Goal: Task Accomplishment & Management: Complete application form

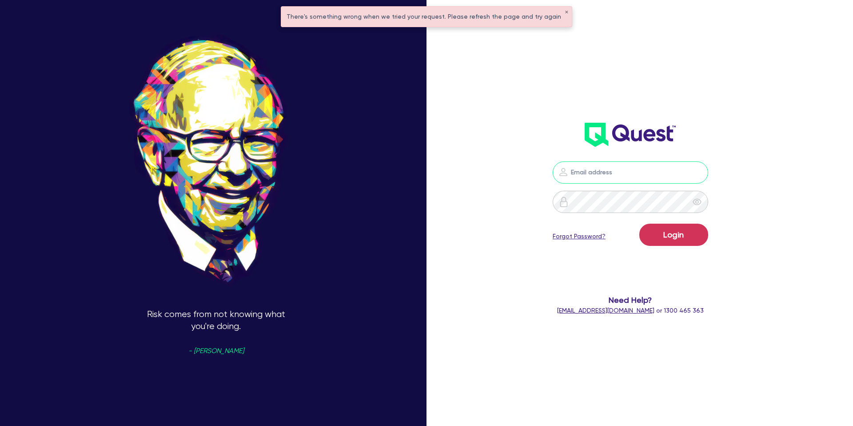
click at [602, 173] on input "email" at bounding box center [631, 172] width 156 height 22
type input "[PERSON_NAME][EMAIL_ADDRESS][DOMAIN_NAME]"
drag, startPoint x: 688, startPoint y: 227, endPoint x: 684, endPoint y: 230, distance: 4.7
click at [688, 228] on button "Login" at bounding box center [674, 235] width 69 height 22
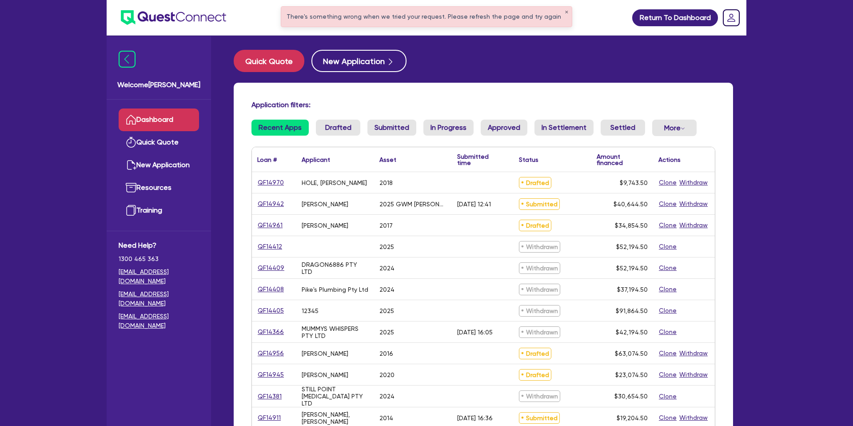
click at [562, 12] on div "There's something wrong when we tried your request. Please refresh the page and…" at bounding box center [426, 17] width 291 height 20
click at [565, 10] on button "✕" at bounding box center [567, 12] width 4 height 4
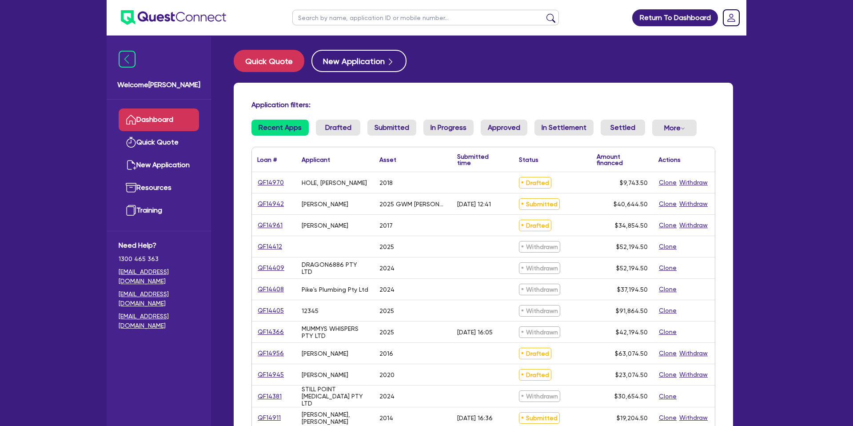
click at [444, 20] on input "text" at bounding box center [425, 18] width 267 height 16
type input "grant"
click at [544, 13] on button "submit" at bounding box center [551, 19] width 14 height 12
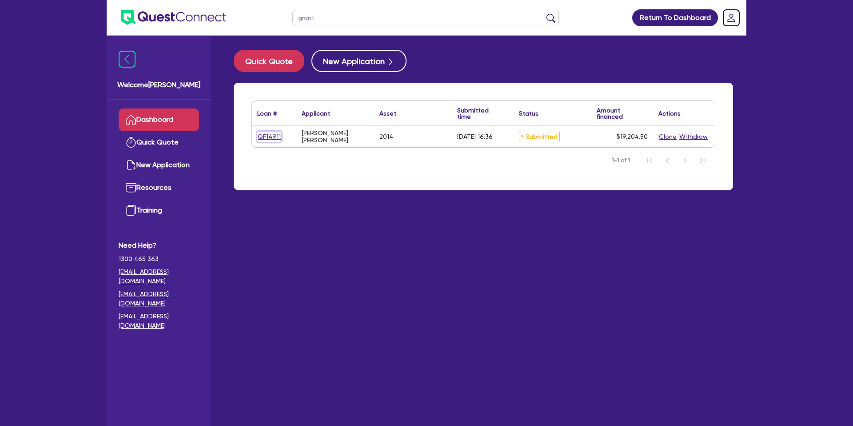
click at [273, 136] on link "QF14911" at bounding box center [269, 137] width 24 height 10
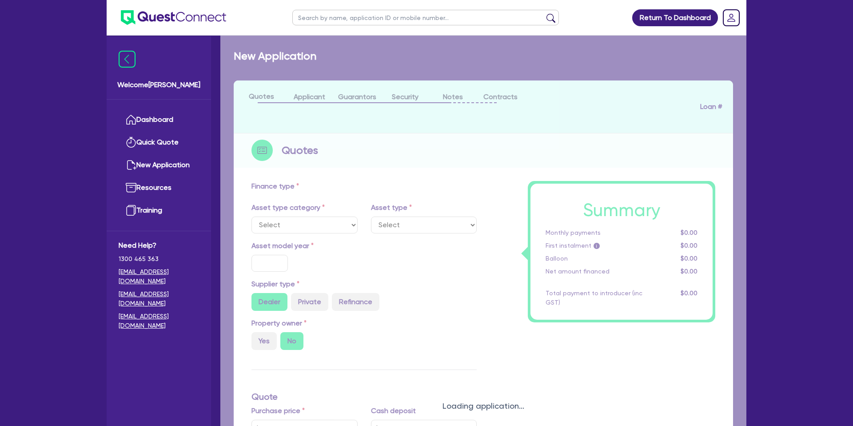
select select "CARS_AND_LIGHT_TRUCKS"
type input "2014"
radio input "true"
type input "16,900"
type input "8"
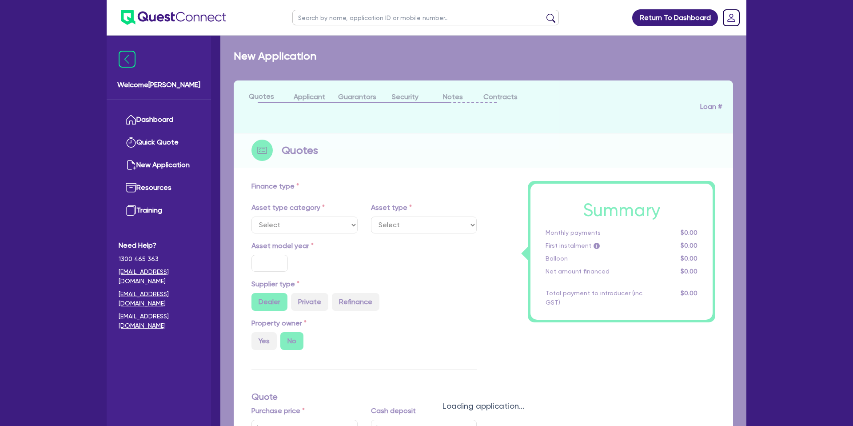
type input "1,536.36"
type input "15.95"
type input "1,500"
select select "PASSENGER_VEHICLES"
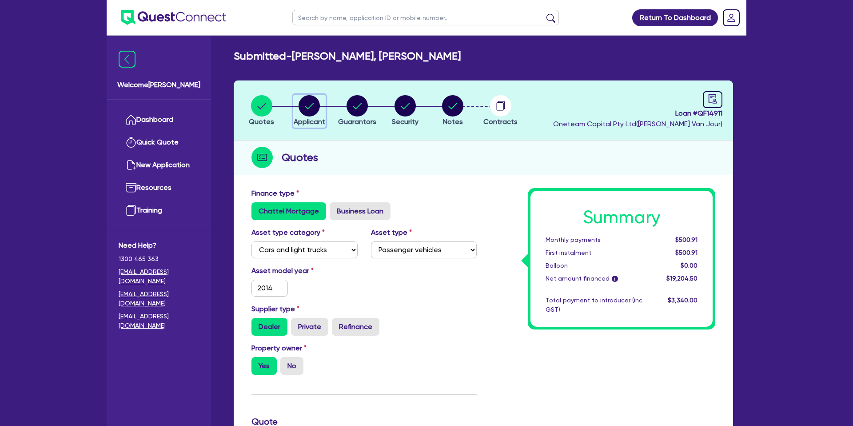
click at [312, 108] on circle "button" at bounding box center [309, 105] width 21 height 21
select select "SOLE_TRADER"
select select "BUILDING_CONSTRUCTION"
select select "TRADES_SERVICES_BUSINESSES_GOVERNMENT"
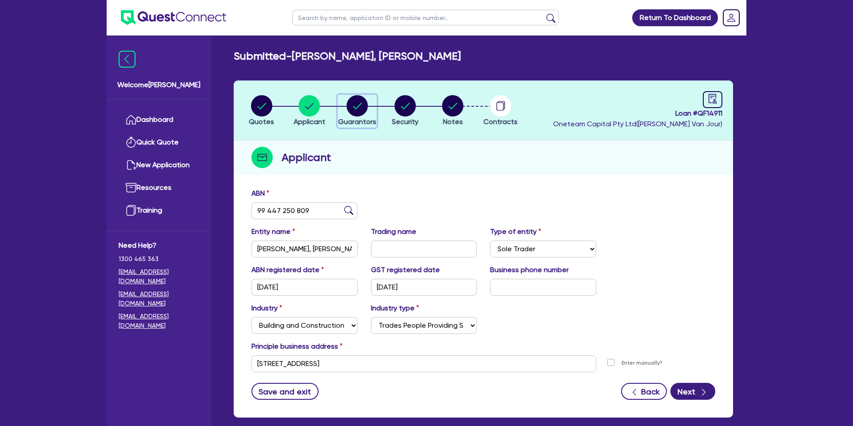
click at [354, 106] on circle "button" at bounding box center [357, 105] width 21 height 21
select select "MR"
select select "WA"
select select "MARRIED"
select select "PROPERTY"
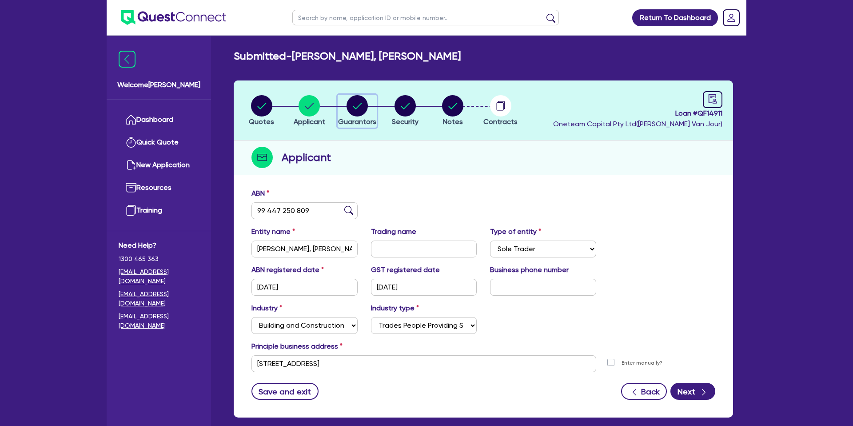
select select "CASH"
select select "HOUSEHOLD_PERSONAL"
select select "VEHICLE"
select select "MORTGAGE"
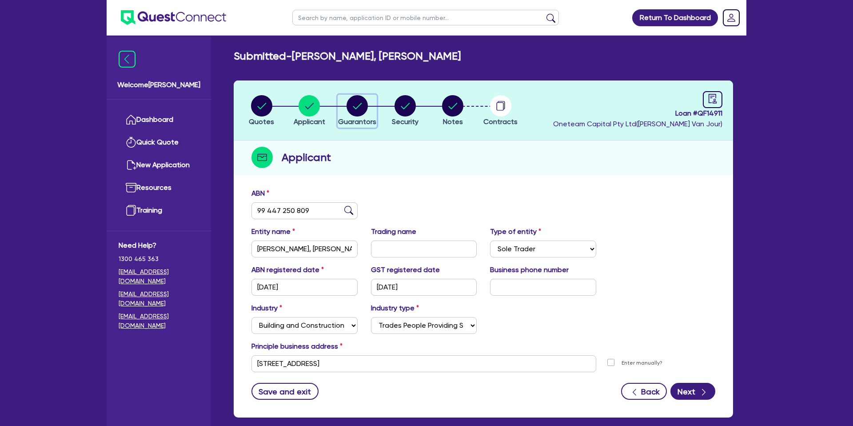
select select "CREDIT_CARD"
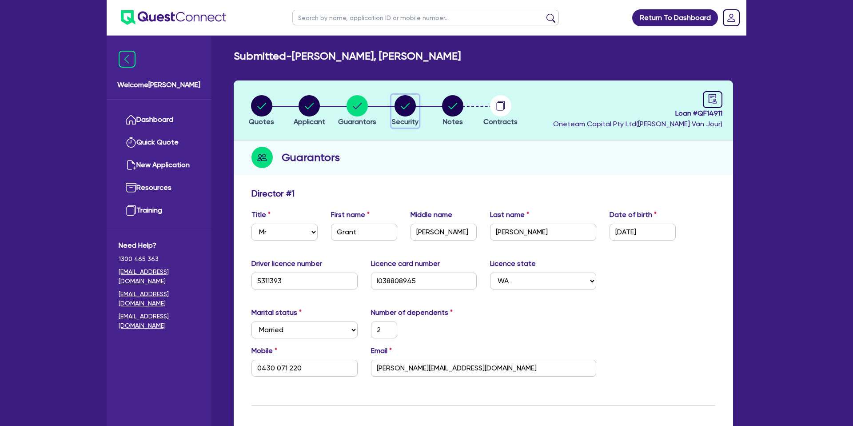
click at [401, 108] on circle "button" at bounding box center [405, 105] width 21 height 21
select select "CARS_AND_LIGHT_TRUCKS"
select select "PASSENGER_VEHICLES"
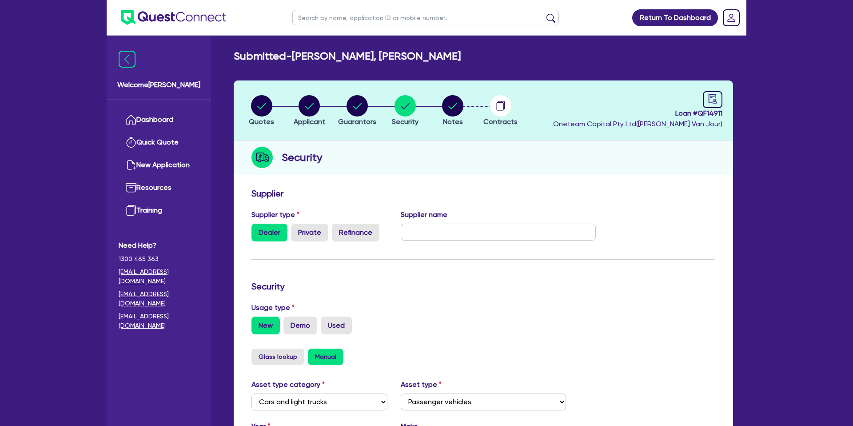
drag, startPoint x: 337, startPoint y: 108, endPoint x: 354, endPoint y: 108, distance: 16.9
click at [337, 108] on li "Guarantors" at bounding box center [357, 110] width 48 height 31
drag, startPoint x: 354, startPoint y: 108, endPoint x: 415, endPoint y: 108, distance: 60.9
click at [355, 108] on icon "button" at bounding box center [357, 106] width 9 height 6
select select "MR"
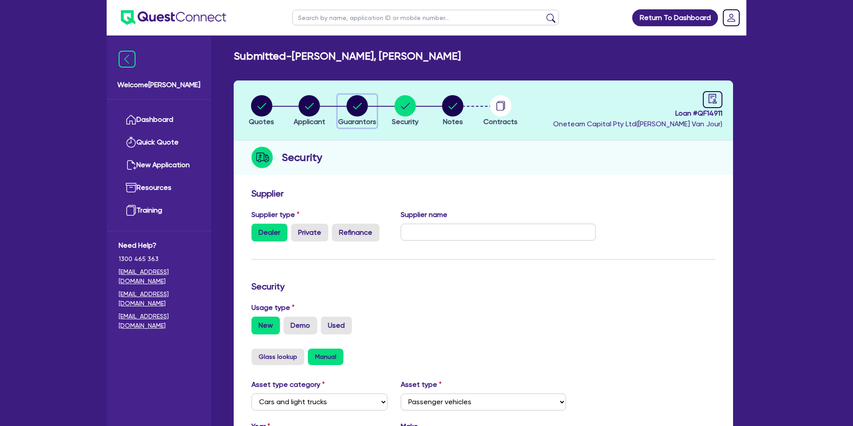
select select "WA"
select select "MARRIED"
select select "PROPERTY"
select select "CASH"
select select "HOUSEHOLD_PERSONAL"
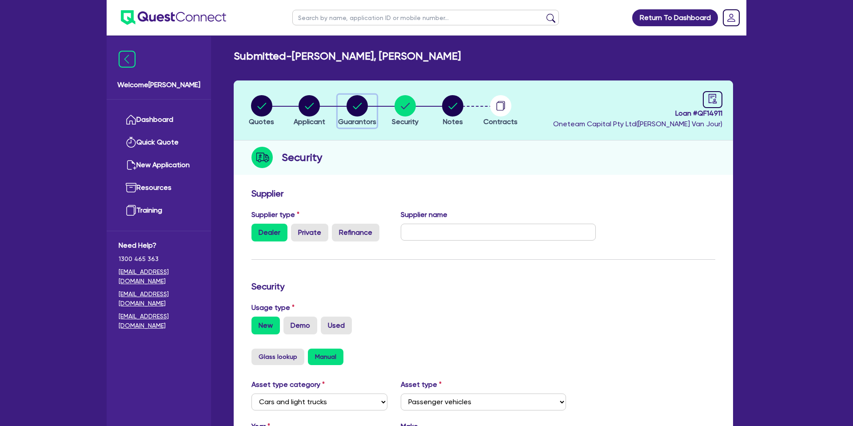
select select "VEHICLE"
select select "MORTGAGE"
select select "CREDIT_CARD"
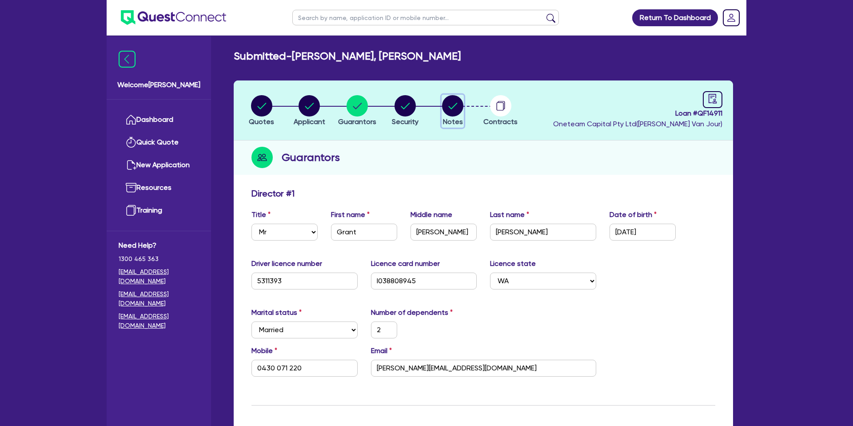
click at [462, 104] on circle "button" at bounding box center [452, 105] width 21 height 21
select select "Other"
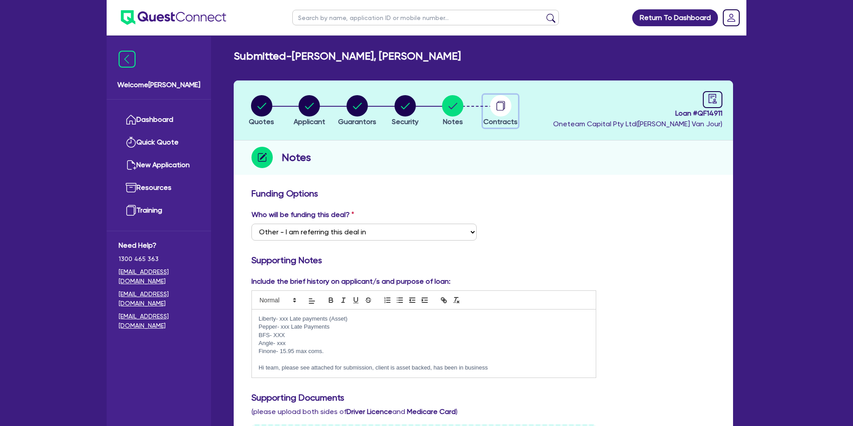
click at [503, 103] on icon "button" at bounding box center [500, 105] width 21 height 21
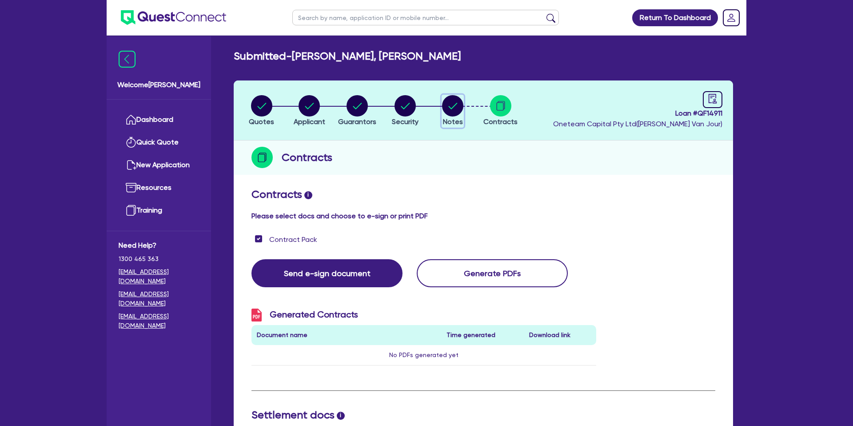
click at [460, 108] on circle "button" at bounding box center [452, 105] width 21 height 21
select select "Other"
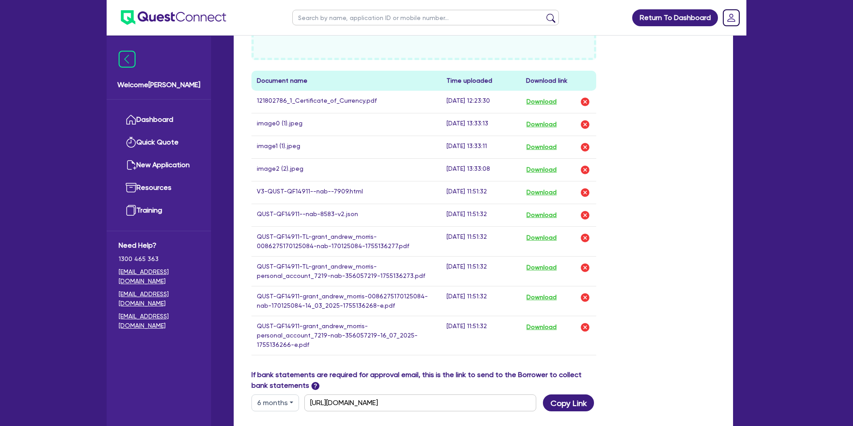
scroll to position [461, 0]
click at [541, 192] on button "Download" at bounding box center [541, 192] width 31 height 12
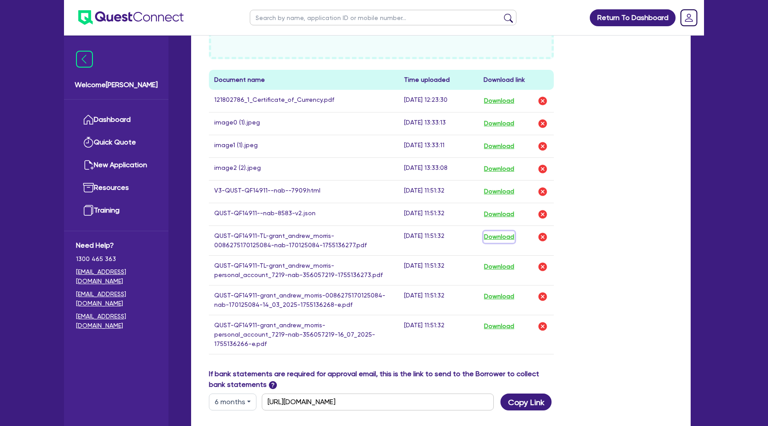
click at [504, 236] on button "Download" at bounding box center [499, 237] width 31 height 12
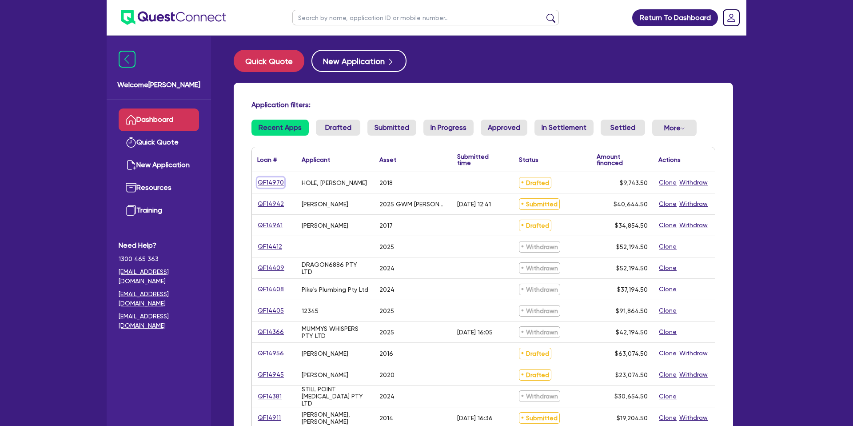
click at [280, 180] on link "QF14970" at bounding box center [270, 182] width 27 height 10
select select "CARS_AND_LIGHT_TRUCKS"
select select "PASSENGER_VEHICLES"
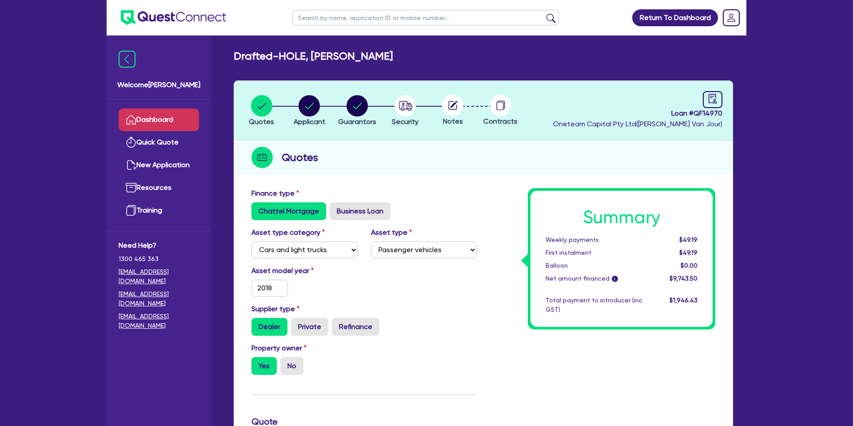
click at [160, 118] on link "Dashboard" at bounding box center [159, 119] width 80 height 23
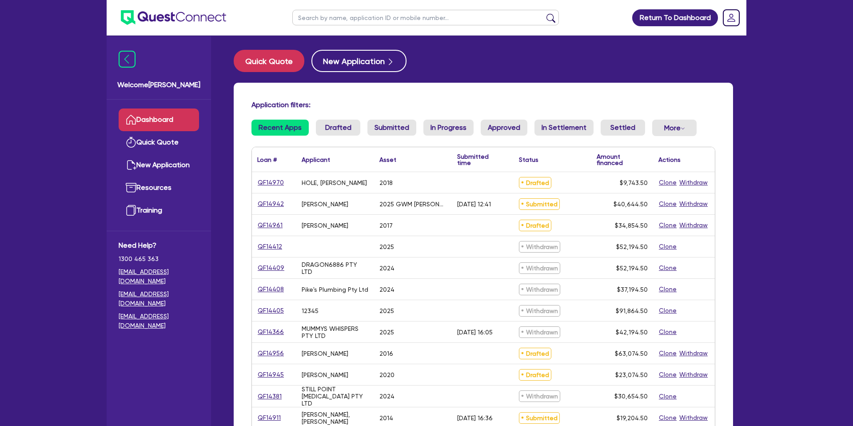
click at [59, 32] on div "Return To Dashboard Edit Profile Logout Welcome [PERSON_NAME] Quick Quote New A…" at bounding box center [426, 348] width 853 height 696
click at [79, 87] on div "Return To Dashboard Edit Profile Logout Welcome [PERSON_NAME] Quick Quote New A…" at bounding box center [426, 348] width 853 height 696
click at [101, 57] on div "Return To Dashboard Edit Profile Logout Welcome [PERSON_NAME] Quick Quote New A…" at bounding box center [426, 348] width 653 height 696
click at [259, 61] on button "Quick Quote" at bounding box center [269, 61] width 71 height 22
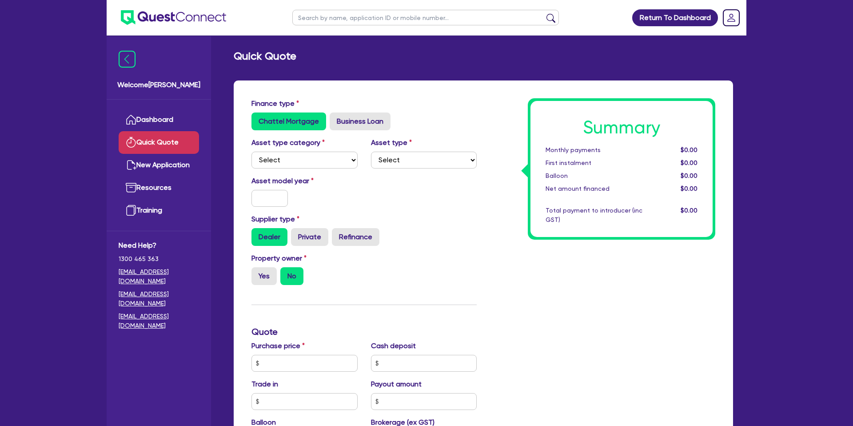
click at [429, 204] on div "Asset model year" at bounding box center [364, 195] width 239 height 38
click at [280, 160] on select "Select Cars and light trucks Primary assets Secondary assets Tertiary assets" at bounding box center [305, 160] width 106 height 17
select select "CARS_AND_LIGHT_TRUCKS"
click at [252, 152] on select "Select Cars and light trucks Primary assets Secondary assets Tertiary assets" at bounding box center [305, 160] width 106 height 17
click at [400, 164] on select "Select Passenger vehicles Vans and utes Light trucks up to 4.5 tonne" at bounding box center [424, 160] width 106 height 17
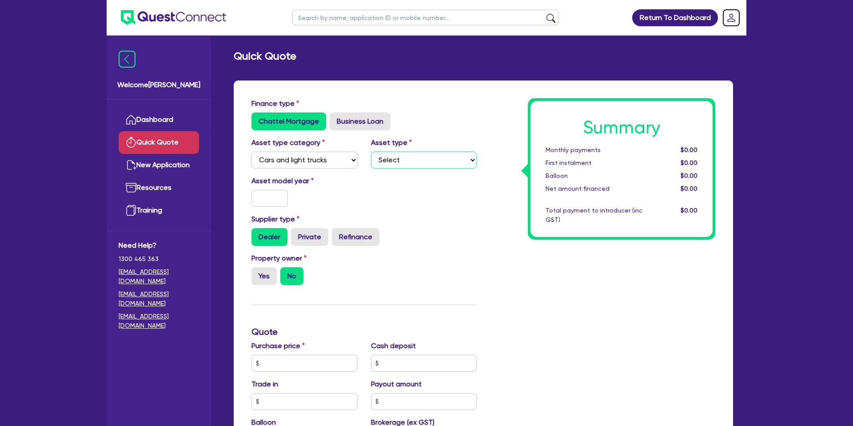
select select "PASSENGER_VEHICLES"
click at [371, 152] on select "Select Passenger vehicles Vans and utes Light trucks up to 4.5 tonne" at bounding box center [424, 160] width 106 height 17
click at [270, 200] on input "text" at bounding box center [270, 198] width 36 height 17
type input "2013"
click at [475, 226] on div "Supplier type Dealer Private Refinance" at bounding box center [364, 230] width 239 height 32
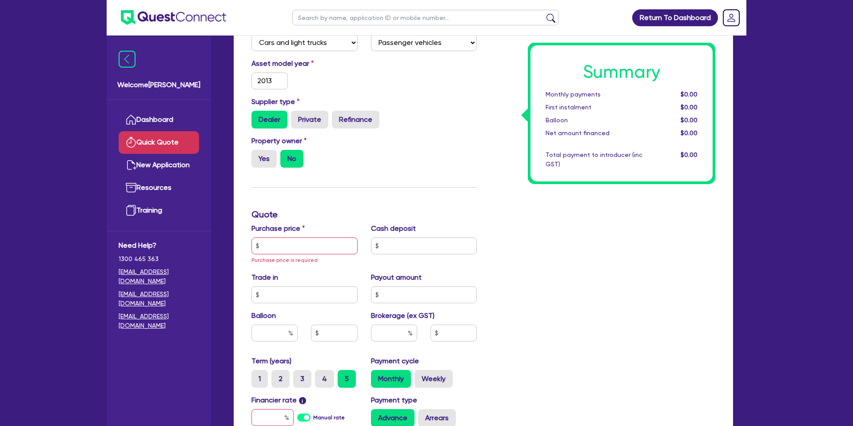
scroll to position [118, 0]
drag, startPoint x: 276, startPoint y: 251, endPoint x: 281, endPoint y: 248, distance: 5.2
click at [277, 250] on input "text" at bounding box center [305, 245] width 106 height 17
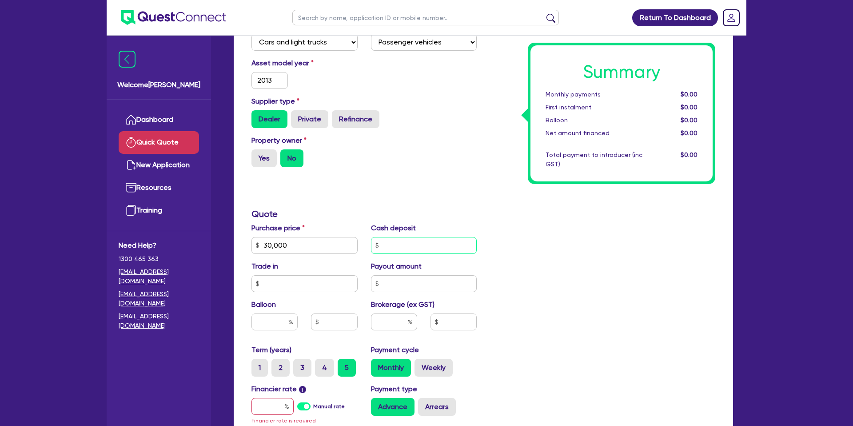
click at [396, 249] on input "text" at bounding box center [424, 245] width 106 height 17
drag, startPoint x: 276, startPoint y: 239, endPoint x: 280, endPoint y: 241, distance: 4.8
click at [280, 241] on input "30,000" at bounding box center [305, 245] width 106 height 17
click at [288, 242] on input "30,000" at bounding box center [305, 245] width 106 height 17
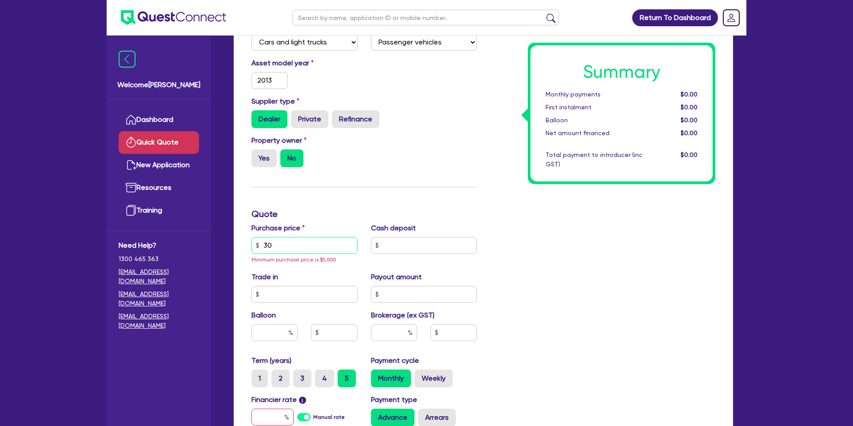
type input "3"
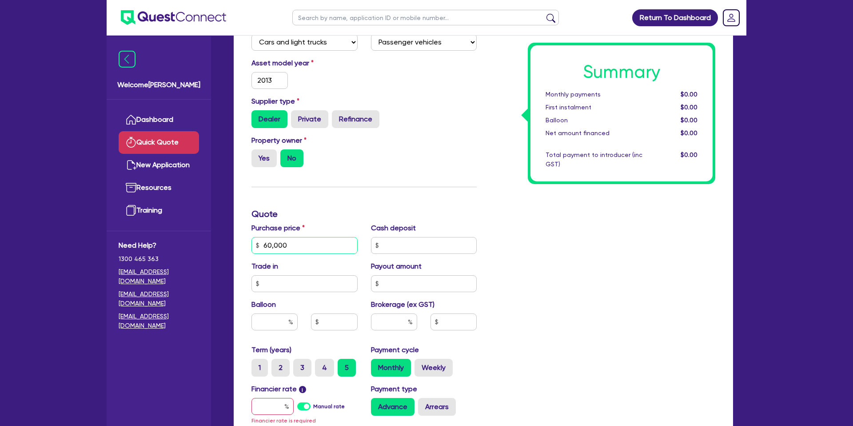
scroll to position [118, 0]
type input "60,000"
click at [416, 243] on input "text" at bounding box center [424, 244] width 106 height 17
type input "30,000"
click at [550, 256] on div "Summary Monthly payments $0.00 First instalment $0.00 Balloon $0.00 Net amount …" at bounding box center [603, 244] width 239 height 529
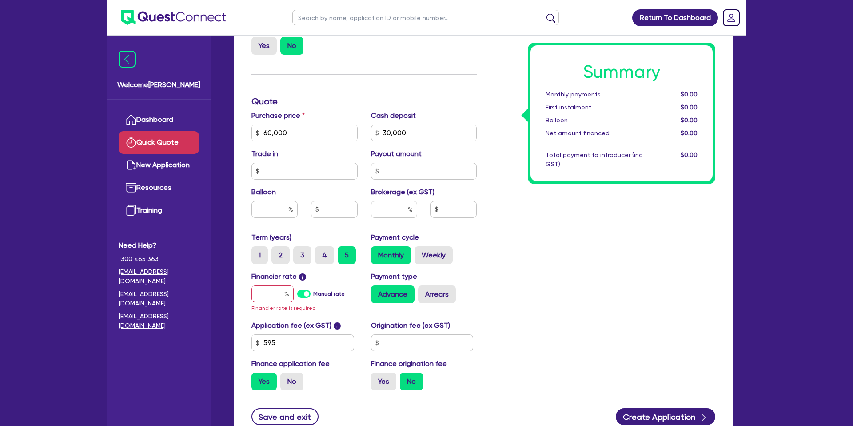
scroll to position [240, 0]
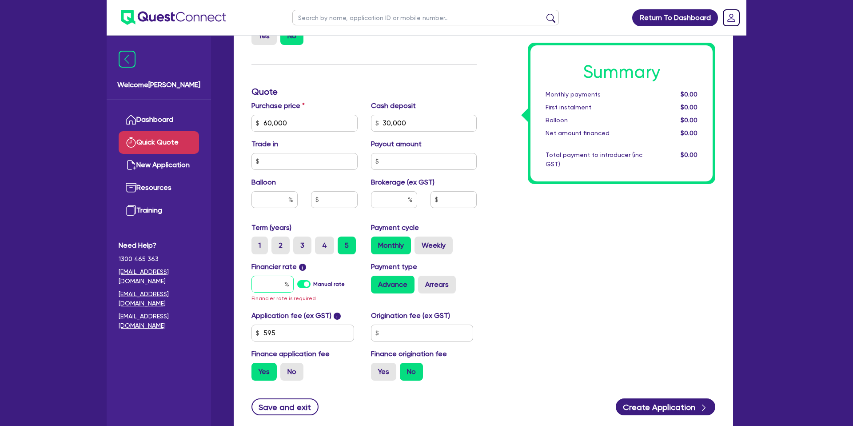
click at [286, 287] on div at bounding box center [273, 284] width 42 height 17
type input "7"
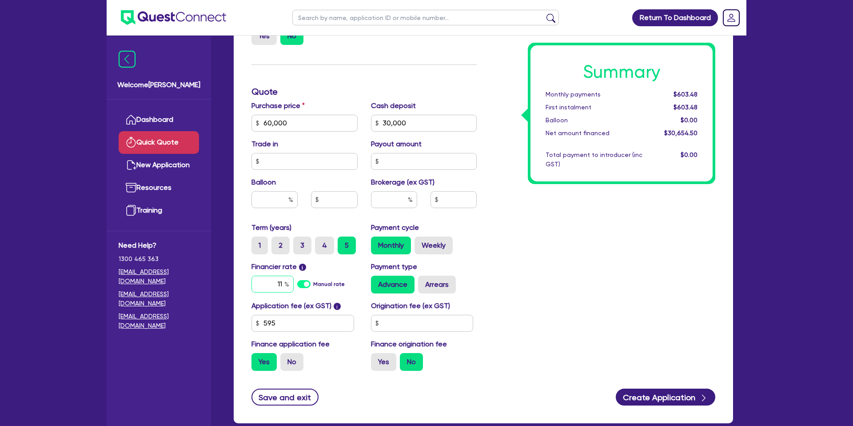
type input "1"
type input "14.99"
click at [412, 322] on input "text" at bounding box center [422, 323] width 103 height 17
type input "1,400"
click at [520, 218] on div "Summary Monthly payments $720.12 First instalment $720.12 Balloon $0.00 Net amo…" at bounding box center [603, 118] width 239 height 520
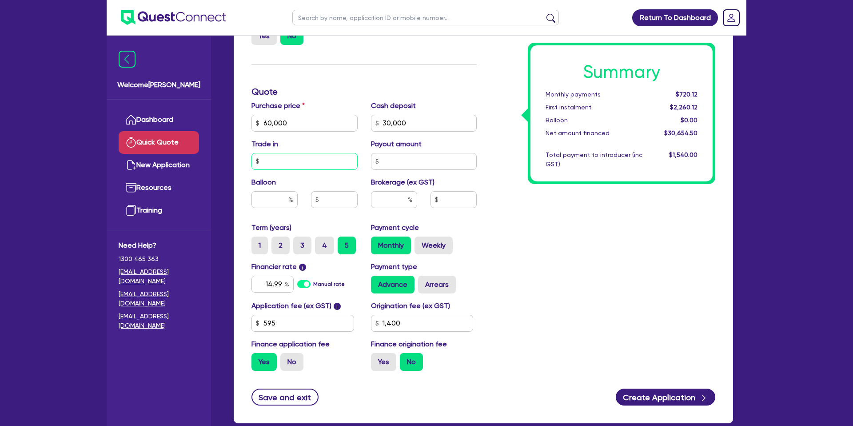
click at [283, 165] on input "text" at bounding box center [305, 161] width 106 height 17
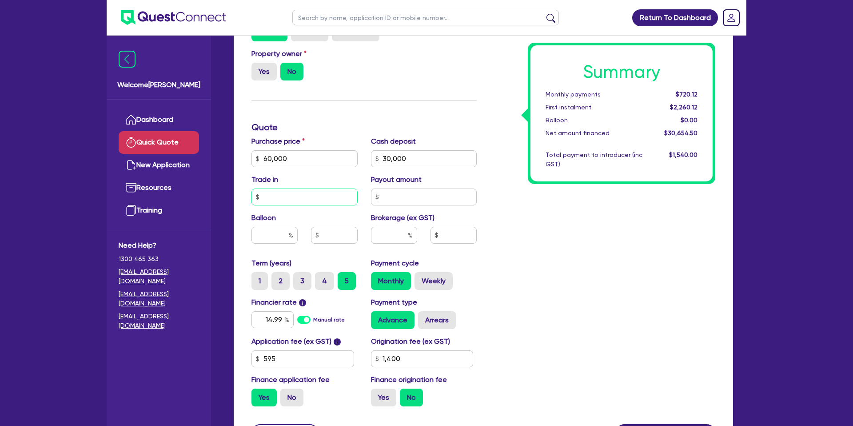
scroll to position [205, 0]
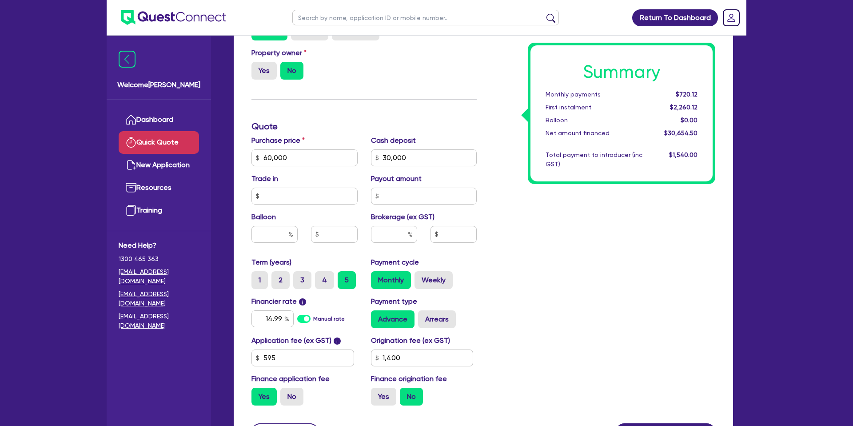
click at [503, 189] on div "Summary Monthly payments $720.12 First instalment $2,260.12 Balloon $0.00 Net a…" at bounding box center [603, 153] width 239 height 520
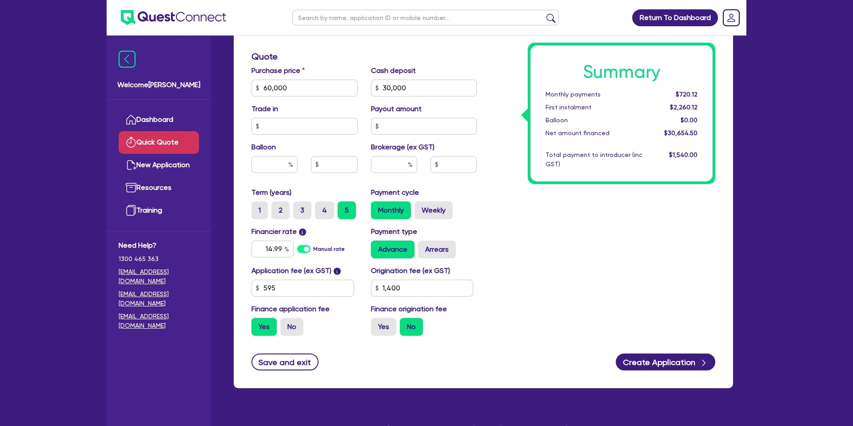
scroll to position [276, 0]
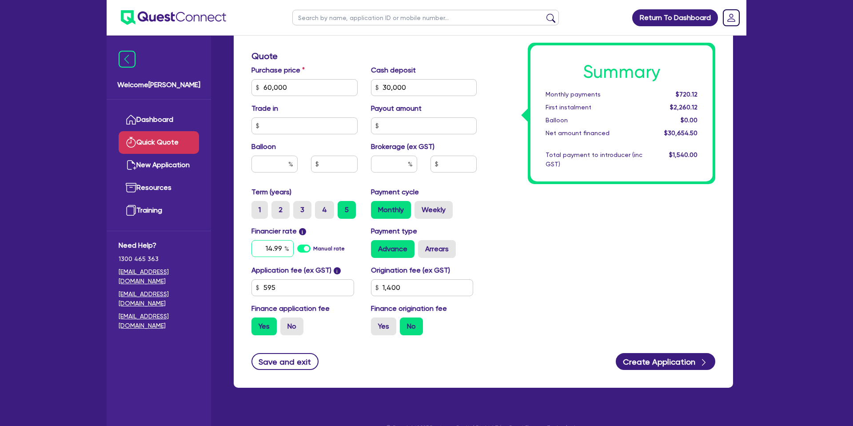
click at [283, 246] on input "14.99" at bounding box center [273, 248] width 42 height 17
type input "1"
type input "13.99"
click at [572, 251] on div "Summary Monthly payments $718.74 First instalment $2,258.74 Balloon $0.00 Net a…" at bounding box center [603, 83] width 239 height 520
click at [404, 162] on input "text" at bounding box center [394, 164] width 46 height 17
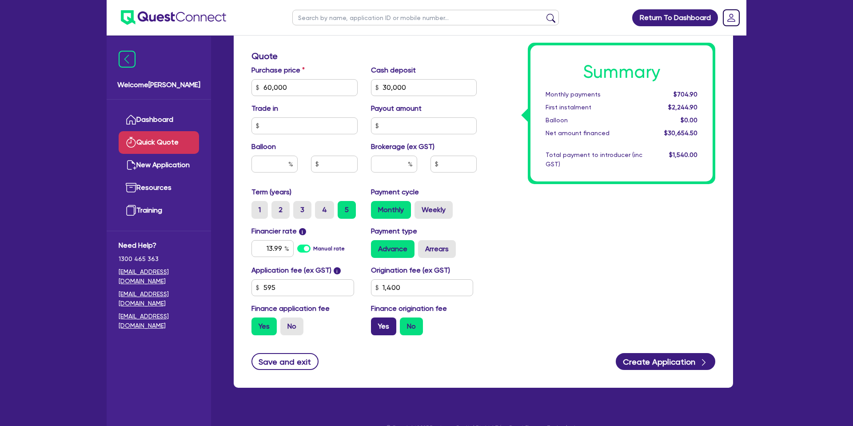
click at [384, 318] on label "Yes" at bounding box center [383, 326] width 25 height 18
click at [377, 318] on input "Yes" at bounding box center [374, 320] width 6 height 6
radio input "true"
click at [438, 208] on label "Weekly" at bounding box center [434, 210] width 38 height 18
click at [420, 207] on input "Weekly" at bounding box center [418, 204] width 6 height 6
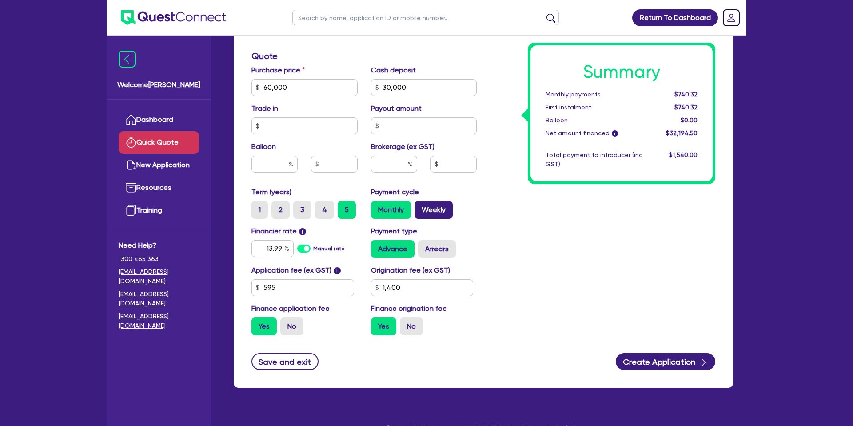
radio input "true"
drag, startPoint x: 676, startPoint y: 94, endPoint x: 702, endPoint y: 92, distance: 26.3
click at [712, 92] on div "Summary Weekly payments $171.84 First instalment $171.84 Balloon $0.00 Net amou…" at bounding box center [622, 113] width 182 height 136
click at [701, 92] on div "$171.84" at bounding box center [676, 94] width 55 height 9
click at [703, 91] on div "$171.84" at bounding box center [676, 94] width 55 height 9
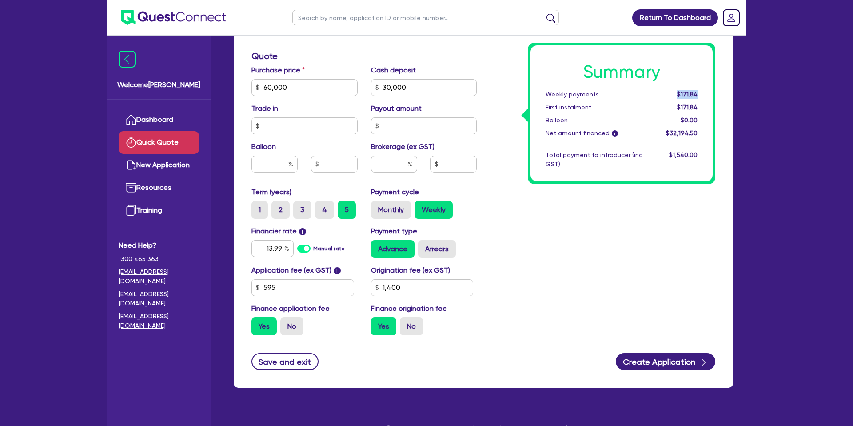
drag, startPoint x: 701, startPoint y: 93, endPoint x: 672, endPoint y: 95, distance: 29.0
click at [672, 95] on div "$171.84" at bounding box center [676, 94] width 55 height 9
drag, startPoint x: 675, startPoint y: 94, endPoint x: 712, endPoint y: 92, distance: 37.4
click at [712, 92] on div "Summary Weekly payments $171.84 First instalment $171.84 Balloon $0.00 Net amou…" at bounding box center [622, 113] width 182 height 136
click at [708, 91] on div "Summary Weekly payments $171.84 First instalment $171.84 Balloon $0.00 Net amou…" at bounding box center [622, 113] width 182 height 136
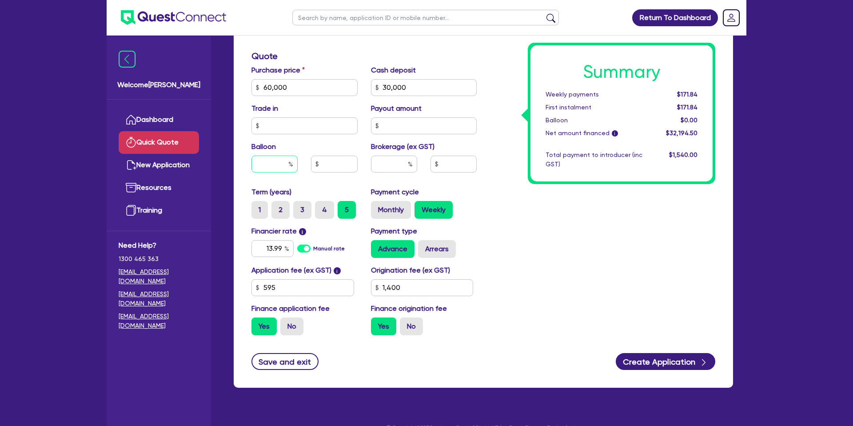
click at [288, 165] on input "text" at bounding box center [275, 164] width 46 height 17
click at [700, 245] on div "Summary Weekly payments $171.84 First instalment $171.84 Balloon $0.00 Net amou…" at bounding box center [603, 83] width 239 height 520
drag, startPoint x: 700, startPoint y: 245, endPoint x: 665, endPoint y: 251, distance: 35.6
click at [699, 245] on div "Summary Weekly payments $171.84 First instalment $171.84 Balloon $0.00 Net amou…" at bounding box center [603, 83] width 239 height 520
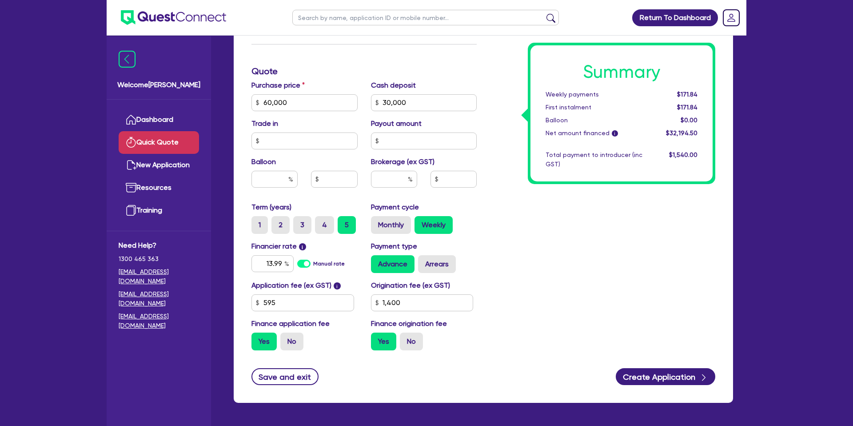
scroll to position [255, 0]
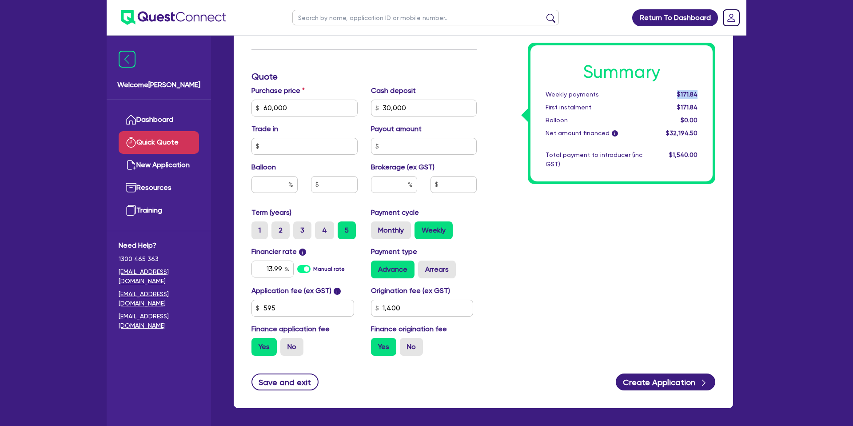
drag, startPoint x: 677, startPoint y: 94, endPoint x: 700, endPoint y: 93, distance: 23.1
click at [700, 93] on div "$171.84" at bounding box center [676, 94] width 55 height 9
drag, startPoint x: 675, startPoint y: 95, endPoint x: 704, endPoint y: 94, distance: 29.3
click at [704, 94] on div "$171.84" at bounding box center [676, 94] width 55 height 9
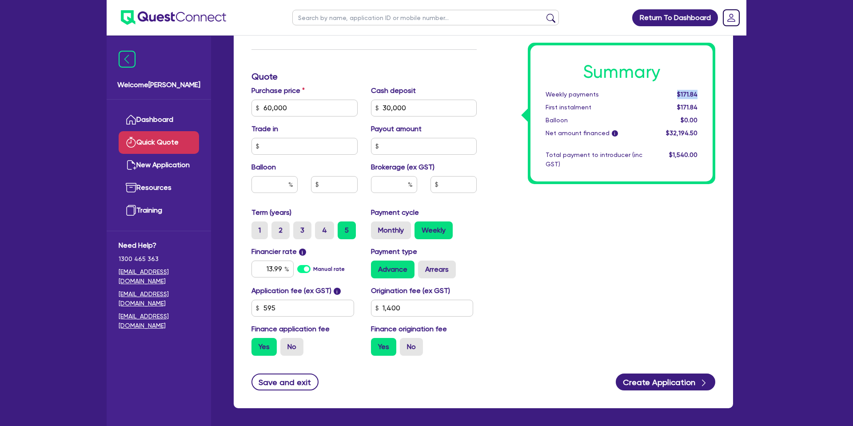
click at [704, 94] on div "$171.84" at bounding box center [676, 94] width 55 height 9
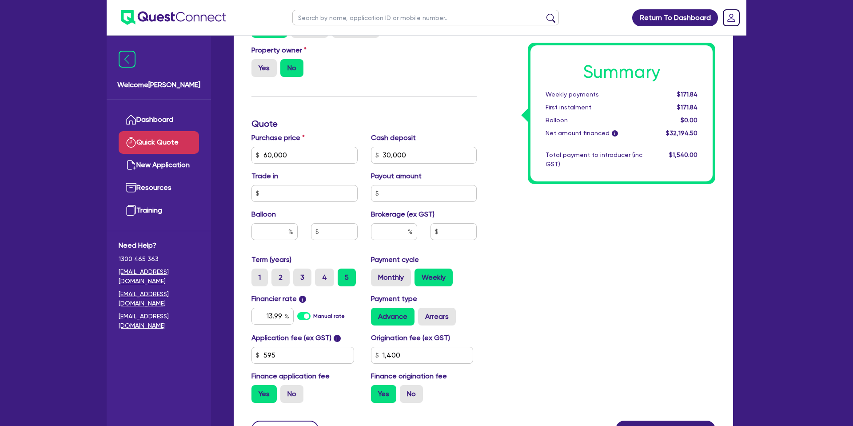
scroll to position [209, 0]
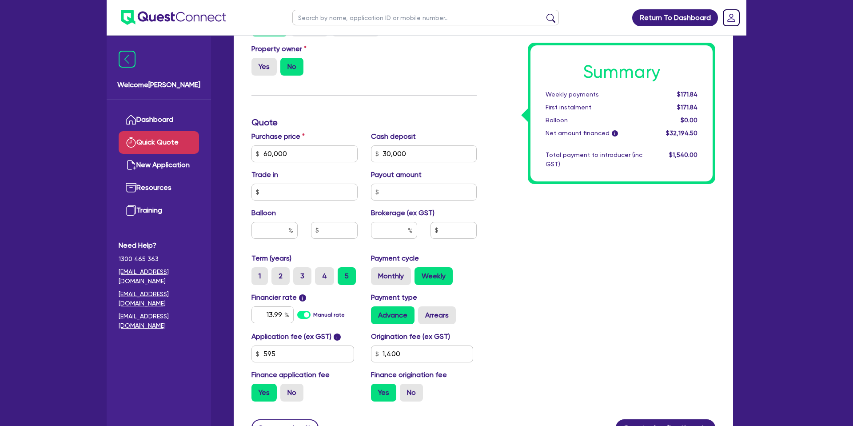
click at [559, 221] on div "Summary Weekly payments $171.84 First instalment $171.84 Balloon $0.00 Net amou…" at bounding box center [603, 149] width 239 height 520
click at [288, 316] on div "13.99" at bounding box center [273, 314] width 42 height 17
type input "9"
type input "12.99"
click at [515, 306] on div "Summary Weekly payments $171.50 First instalment $171.50 Balloon $0.00 Net amou…" at bounding box center [603, 149] width 239 height 520
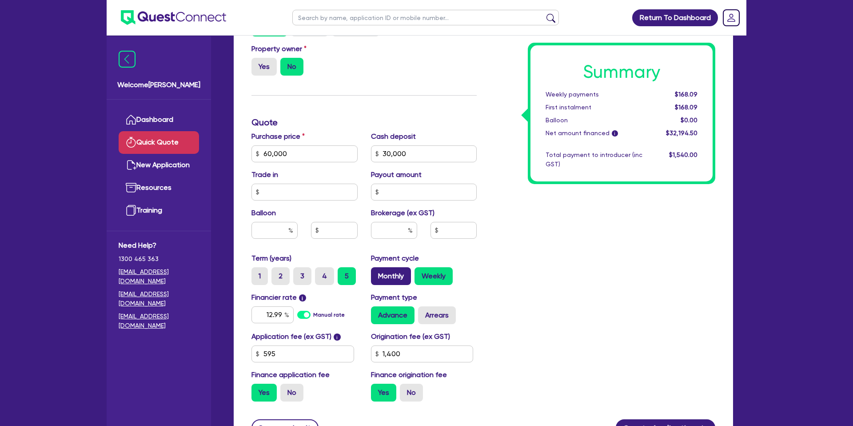
click at [374, 280] on label "Monthly" at bounding box center [391, 276] width 40 height 18
click at [374, 273] on input "Monthly" at bounding box center [374, 270] width 6 height 6
radio input "true"
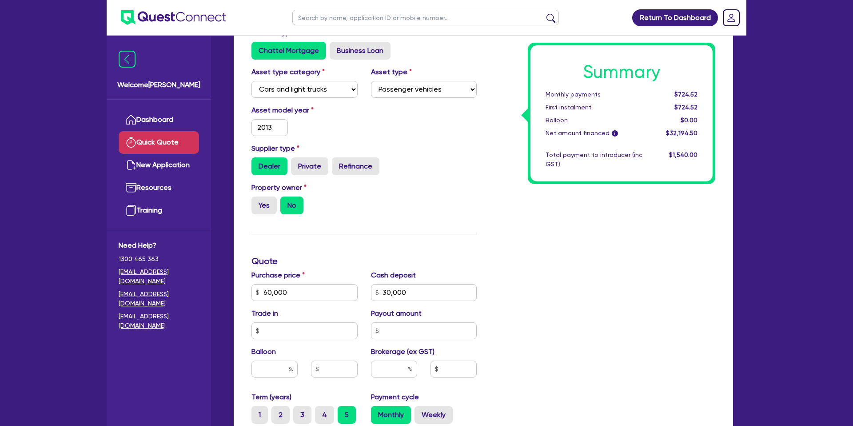
scroll to position [0, 0]
